Goal: Task Accomplishment & Management: Manage account settings

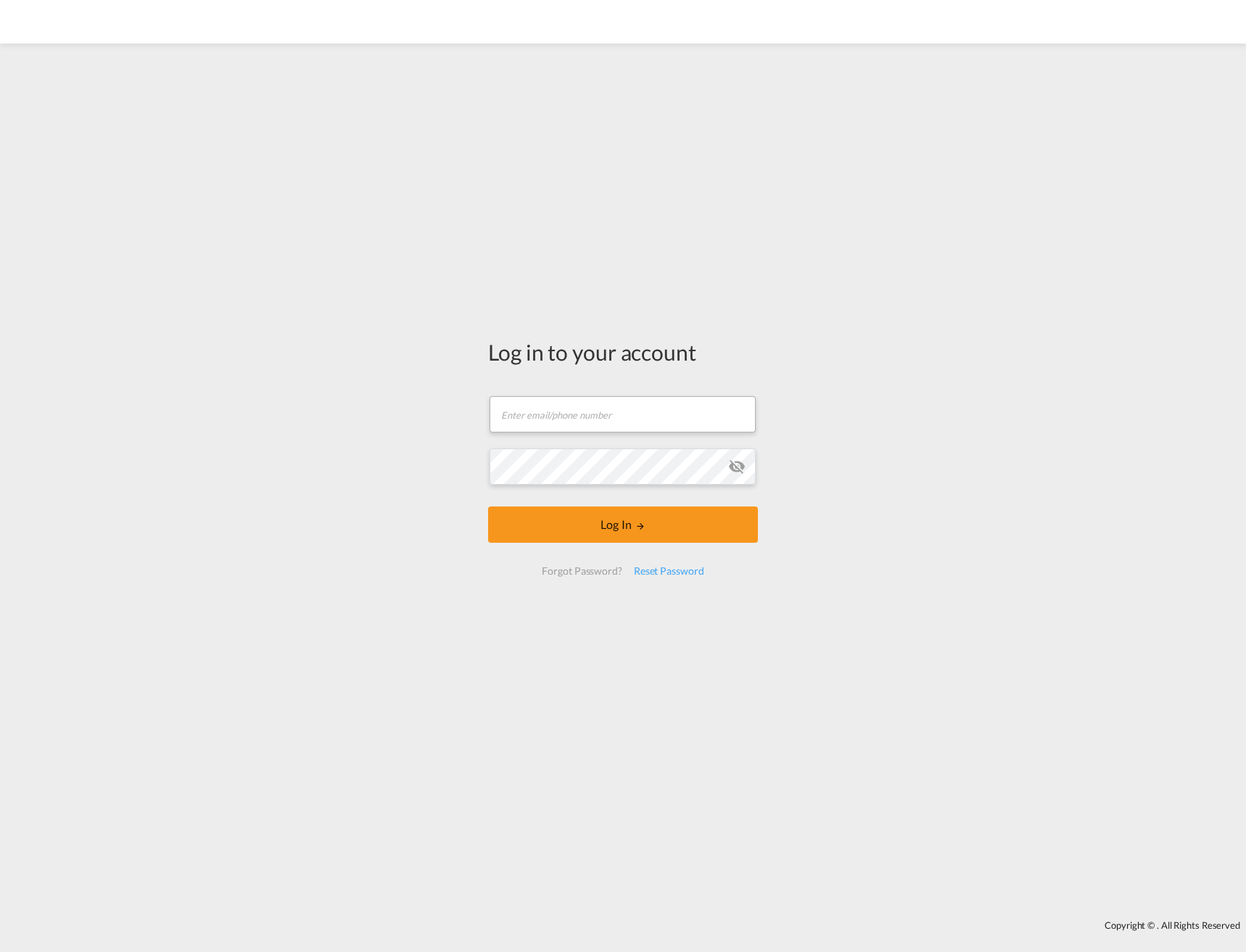
click at [590, 414] on form "Email field is required Password field is required Log In Forgot Password? Rese…" at bounding box center [623, 486] width 270 height 208
click at [590, 412] on input "text" at bounding box center [622, 414] width 266 height 36
type input "[EMAIL_ADDRESS][DOMAIN_NAME]"
click at [619, 527] on button "Log In" at bounding box center [623, 524] width 270 height 36
click at [587, 417] on input "text" at bounding box center [622, 414] width 266 height 36
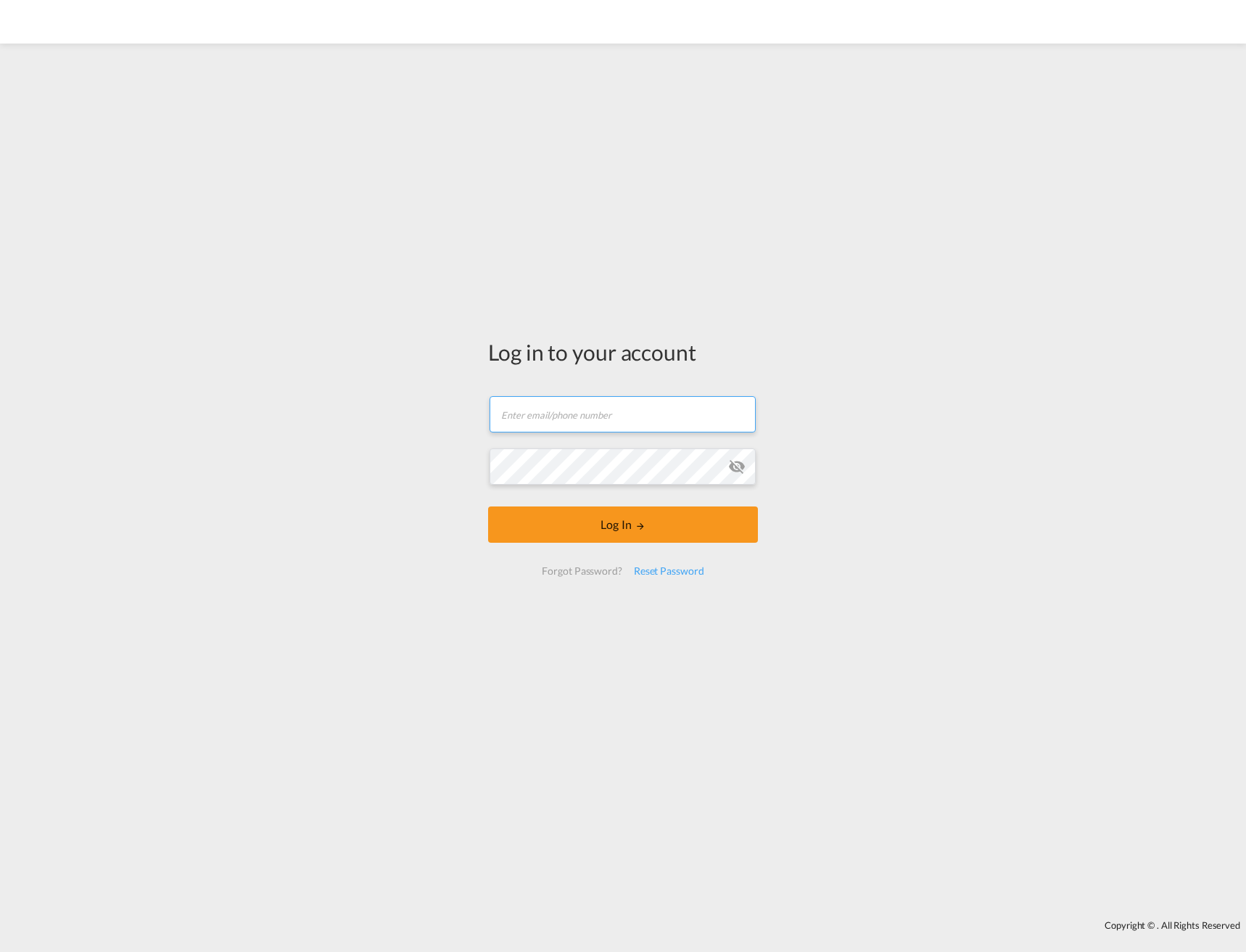
type input "[EMAIL_ADDRESS][DOMAIN_NAME]"
click at [621, 618] on div "Log in to your account [EMAIL_ADDRESS][DOMAIN_NAME] Log In Forgot Password? Res…" at bounding box center [623, 462] width 292 height 824
click at [615, 534] on button "Log In" at bounding box center [623, 524] width 270 height 36
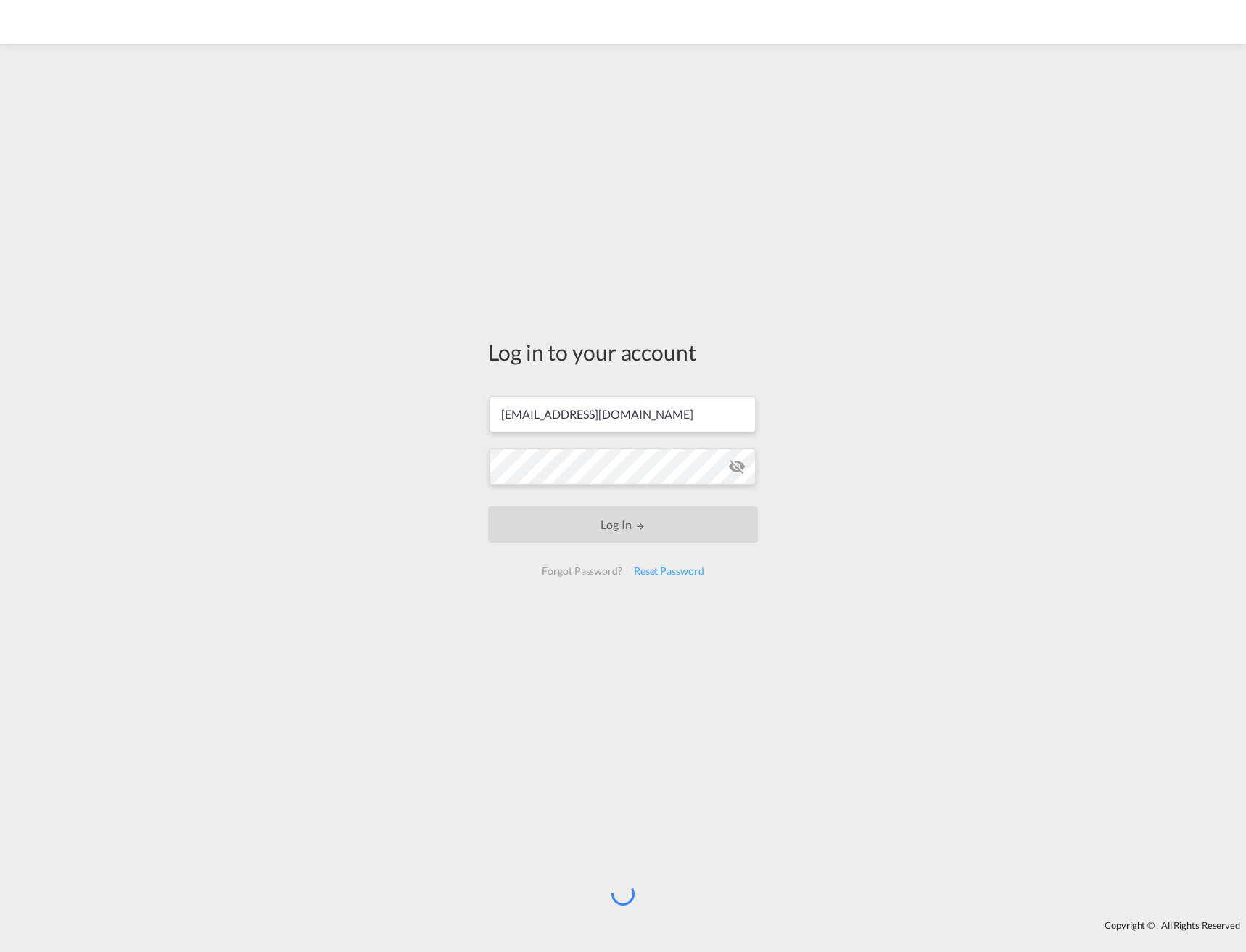
click at [786, 314] on div "Log in to your account [EMAIL_ADDRESS][DOMAIN_NAME] Log In Forgot Password? Res…" at bounding box center [623, 482] width 1246 height 862
